Goal: Entertainment & Leisure: Browse casually

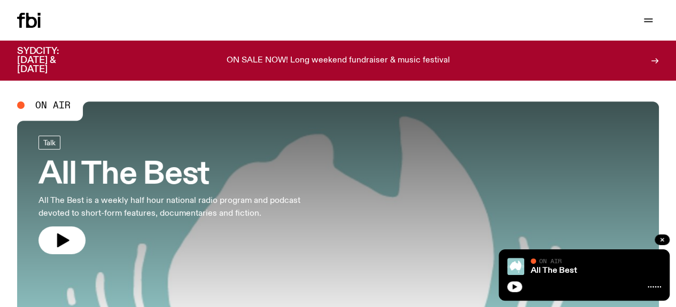
click at [514, 288] on icon "button" at bounding box center [514, 286] width 5 height 5
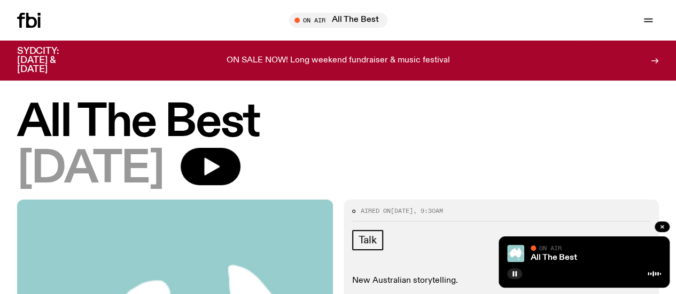
click at [0, 0] on link "Schedule" at bounding box center [0, 0] width 0 height 0
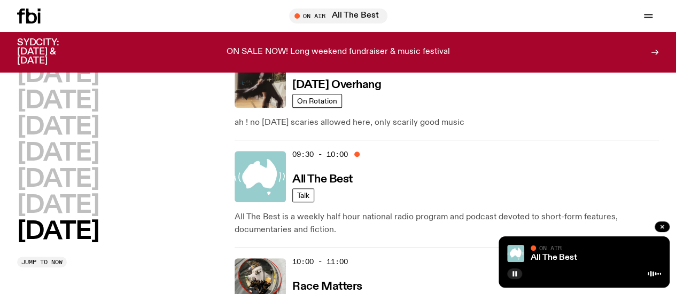
scroll to position [224, 0]
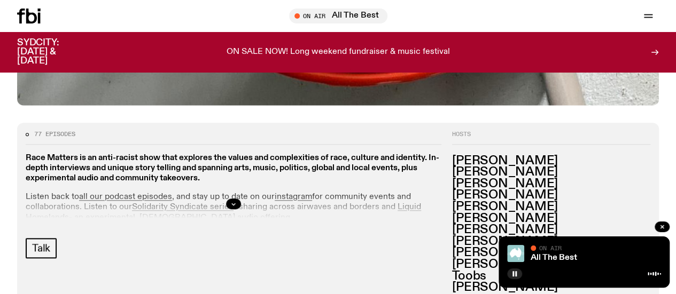
scroll to position [424, 0]
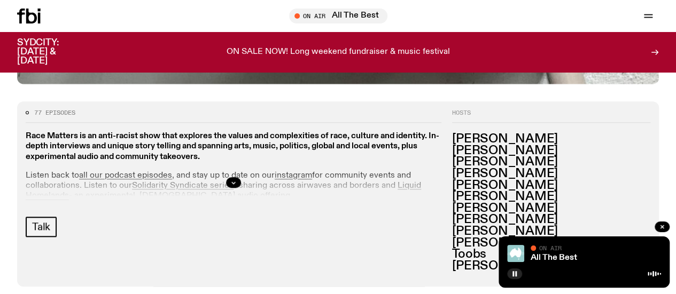
click at [441, 191] on div at bounding box center [234, 183] width 416 height 34
click at [236, 184] on icon "button" at bounding box center [234, 183] width 4 height 2
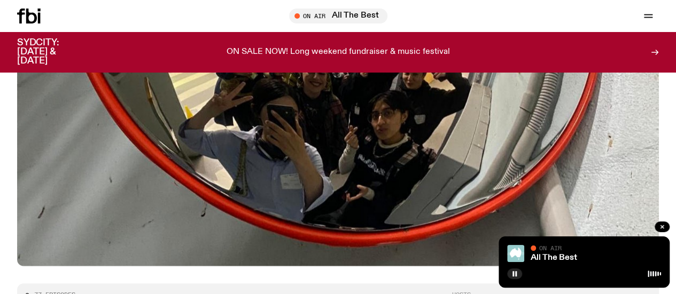
scroll to position [0, 0]
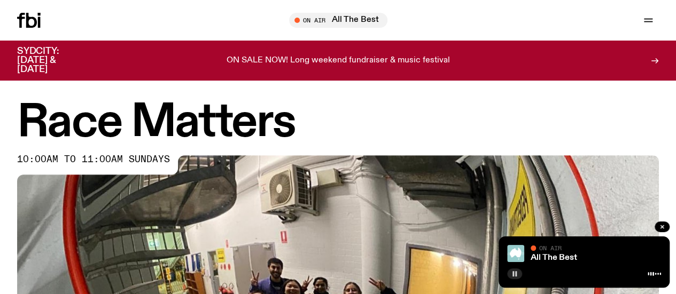
click at [507, 275] on button "button" at bounding box center [514, 274] width 15 height 11
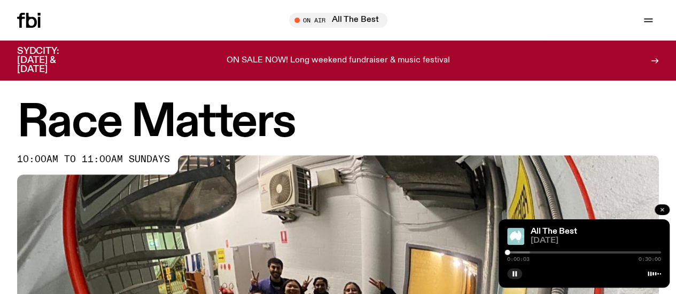
click at [659, 212] on icon "button" at bounding box center [662, 210] width 6 height 6
